Goal: Information Seeking & Learning: Learn about a topic

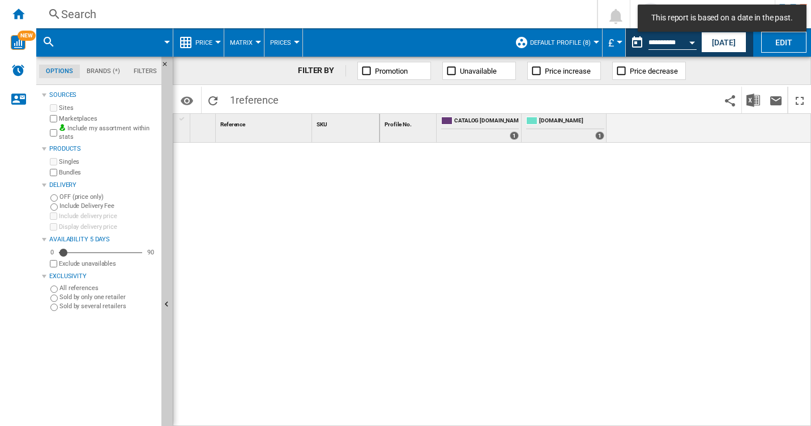
click at [72, 12] on div "Search" at bounding box center [314, 14] width 507 height 16
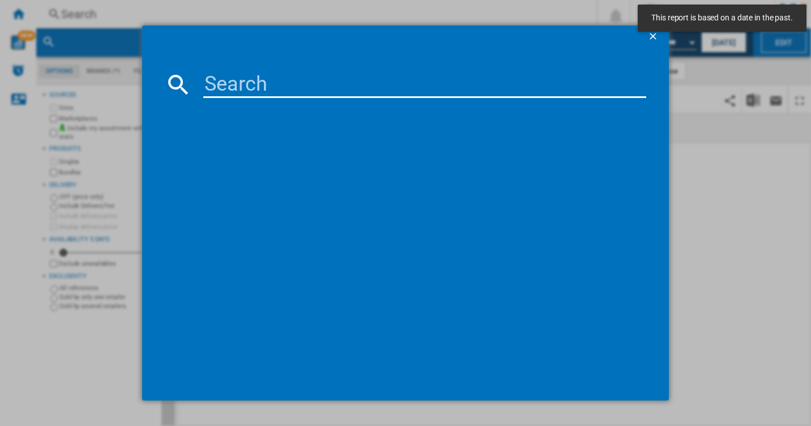
click at [225, 79] on input at bounding box center [425, 84] width 444 height 27
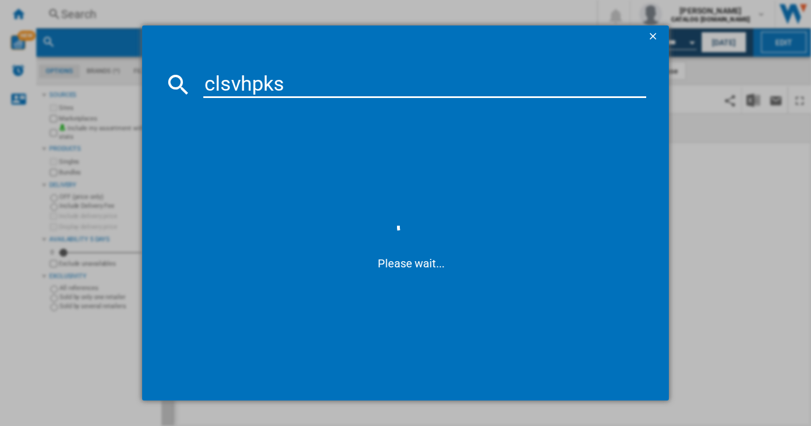
type input "clsvhpks"
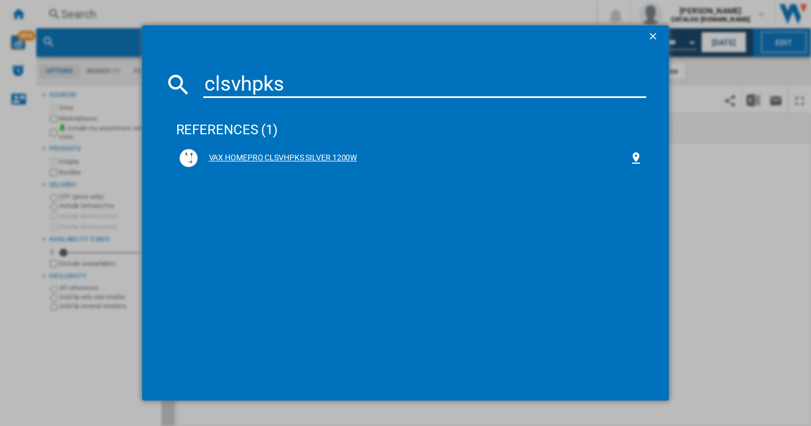
click at [325, 159] on div "VAX HOMEPRO CLSVHPKS SILVER 1200W" at bounding box center [414, 157] width 432 height 11
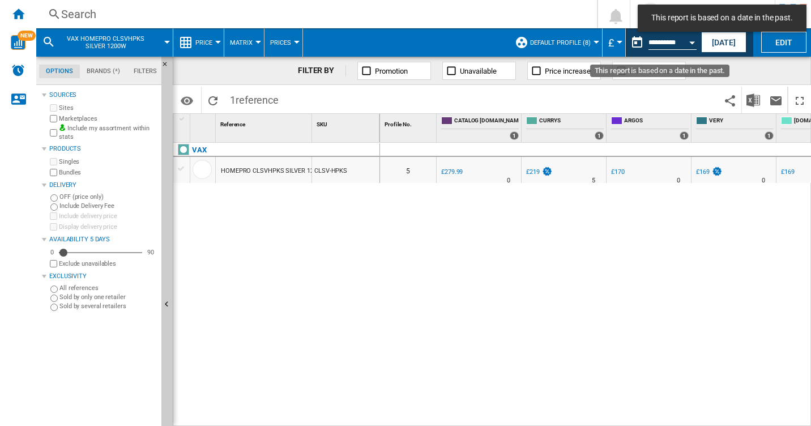
click at [690, 44] on button "Open calendar" at bounding box center [692, 41] width 20 height 20
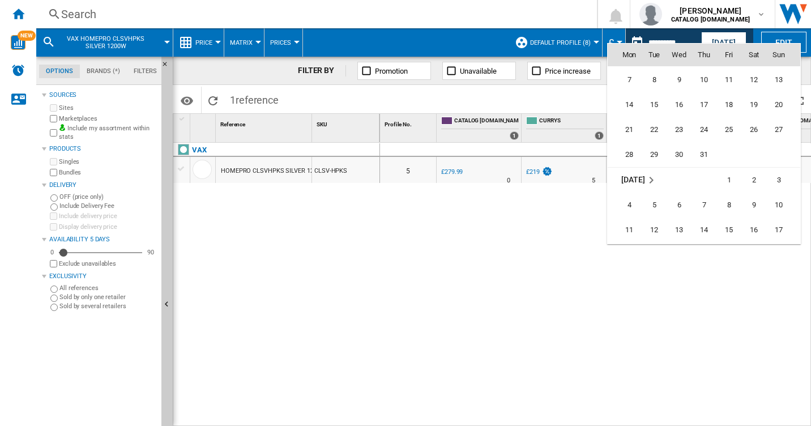
scroll to position [5183, 0]
click at [705, 126] on span "31" at bounding box center [704, 126] width 23 height 23
type input "**********"
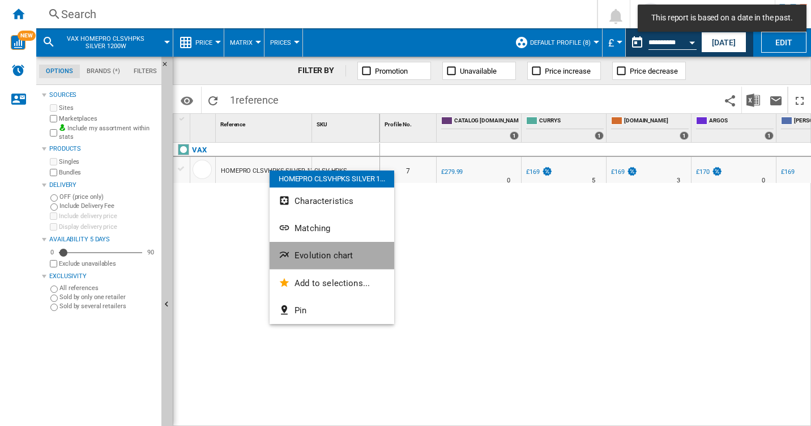
click at [315, 249] on button "Evolution chart" at bounding box center [332, 255] width 125 height 27
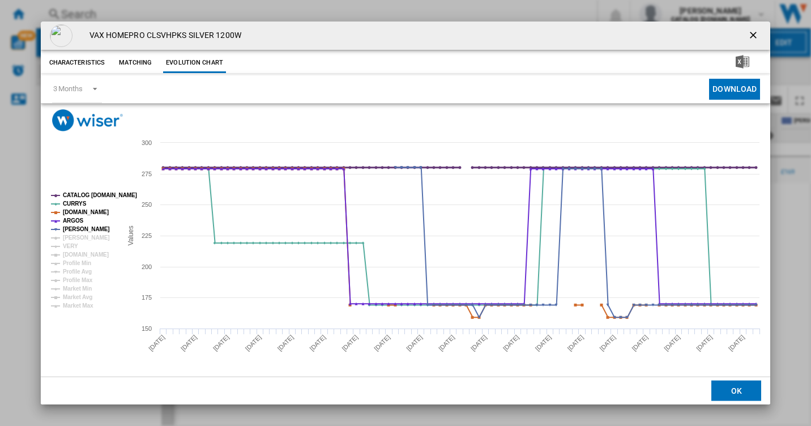
click at [85, 192] on tspan "CATALOG [DOMAIN_NAME]" at bounding box center [100, 195] width 74 height 6
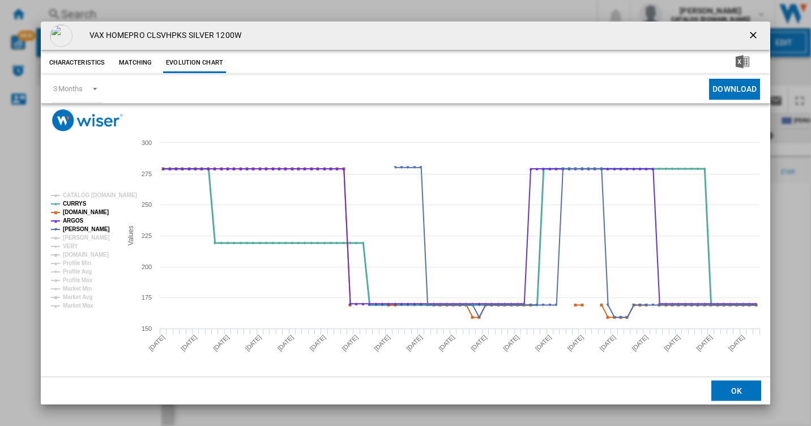
click at [78, 206] on tspan "CURRYS" at bounding box center [75, 204] width 24 height 6
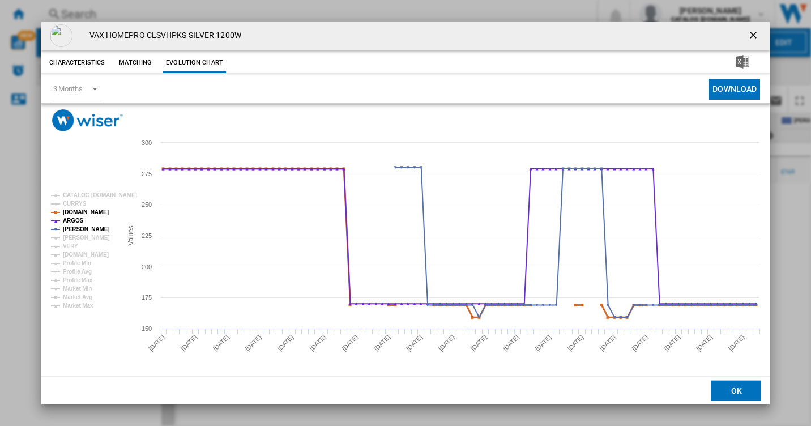
drag, startPoint x: 78, startPoint y: 215, endPoint x: 74, endPoint y: 226, distance: 11.3
click at [78, 216] on g "CATALOG VAX.UK CURRYS AMAZON.CO.UK ARGOS JOHN LEWIS JD WILLIAMS VERY AO.COM Pro…" at bounding box center [94, 250] width 86 height 117
click at [70, 222] on tspan "ARGOS" at bounding box center [73, 221] width 21 height 6
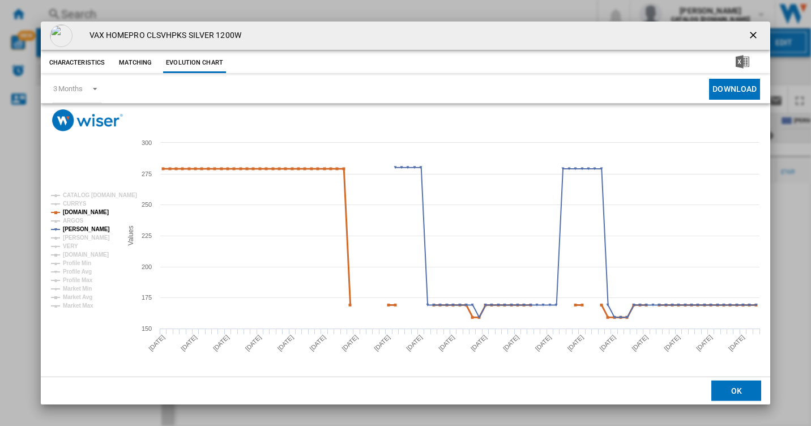
click at [70, 212] on tspan "AMAZON.CO.UK" at bounding box center [86, 212] width 46 height 6
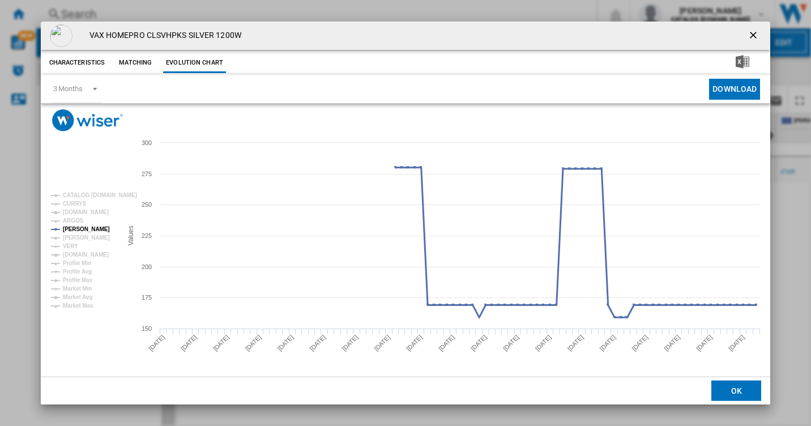
click at [69, 230] on tspan "JOHN LEWIS" at bounding box center [86, 229] width 47 height 6
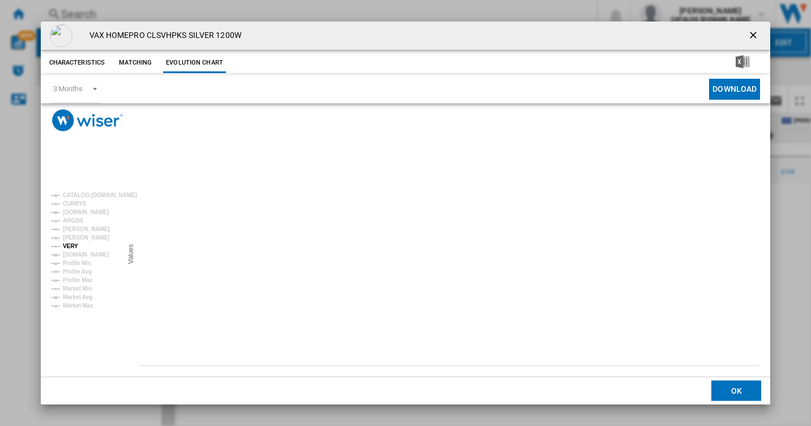
click at [70, 244] on tspan "VERY" at bounding box center [70, 246] width 15 height 6
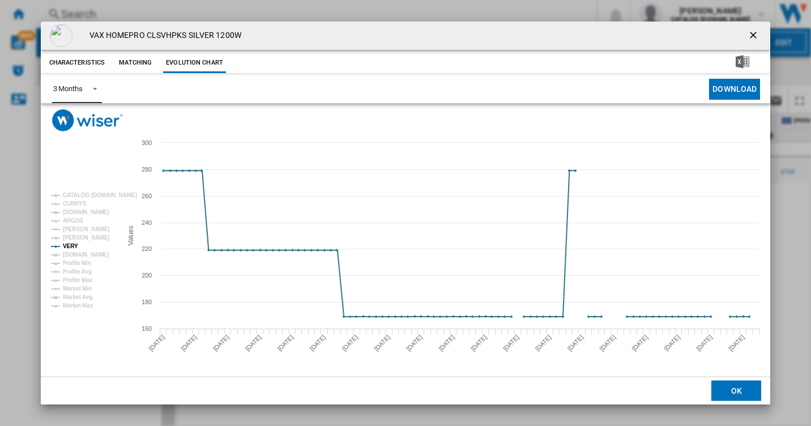
click at [99, 90] on span "Product popup" at bounding box center [92, 88] width 14 height 10
click at [605, 28] on md-backdrop at bounding box center [405, 213] width 811 height 426
drag, startPoint x: 747, startPoint y: 36, endPoint x: 773, endPoint y: 3, distance: 41.9
click at [747, 36] on button "Product popup" at bounding box center [754, 35] width 23 height 23
